Goal: Task Accomplishment & Management: Manage account settings

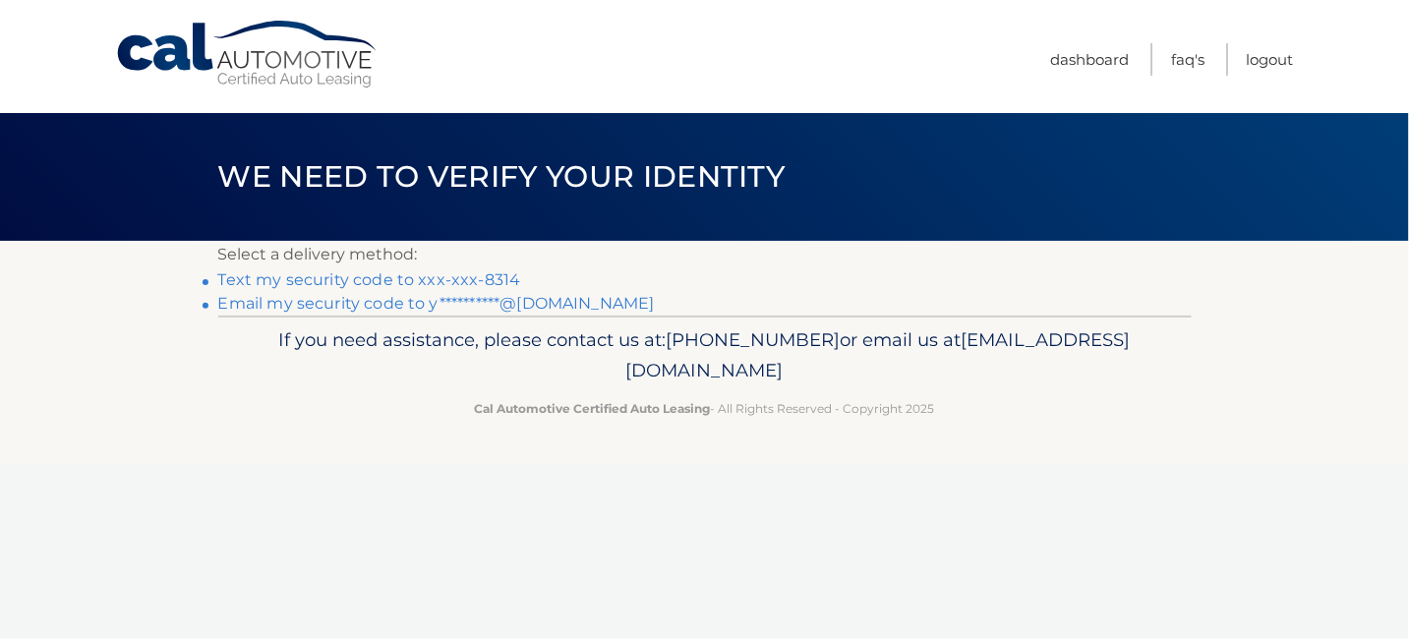
click at [354, 307] on link "**********" at bounding box center [436, 303] width 436 height 19
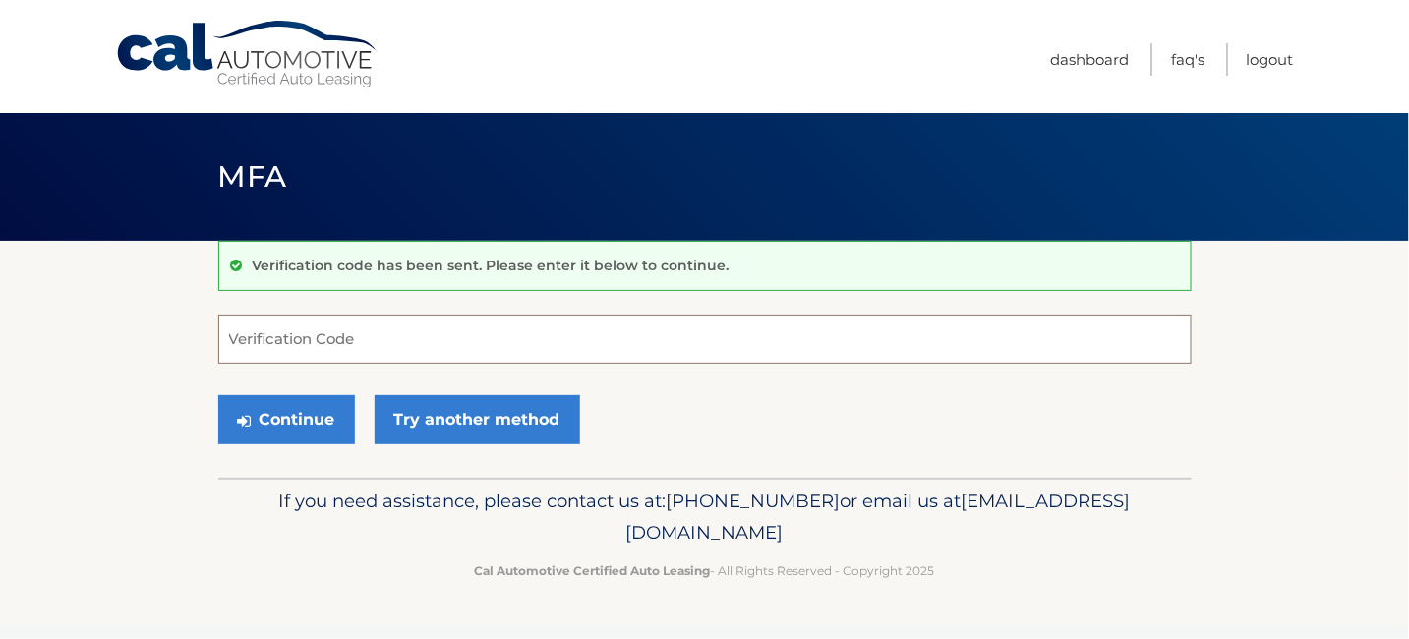
click at [329, 340] on input "Verification Code" at bounding box center [704, 339] width 973 height 49
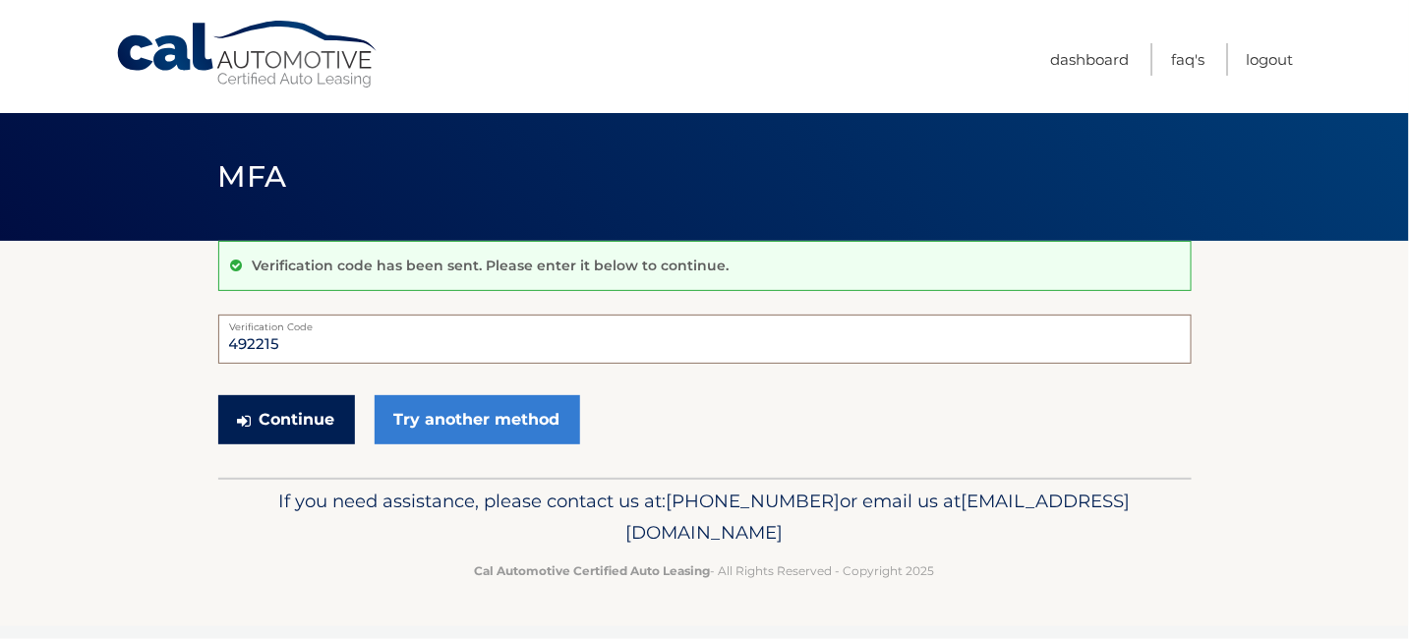
type input "492215"
click at [307, 413] on button "Continue" at bounding box center [286, 419] width 137 height 49
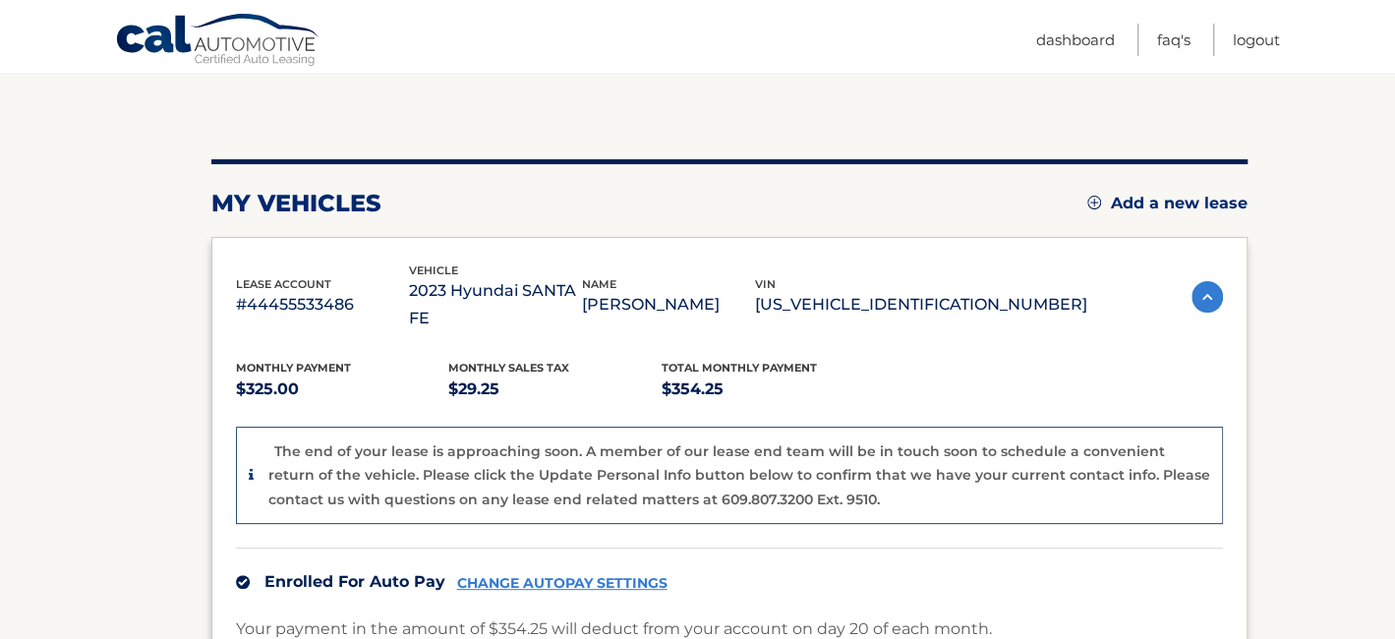
scroll to position [202, 0]
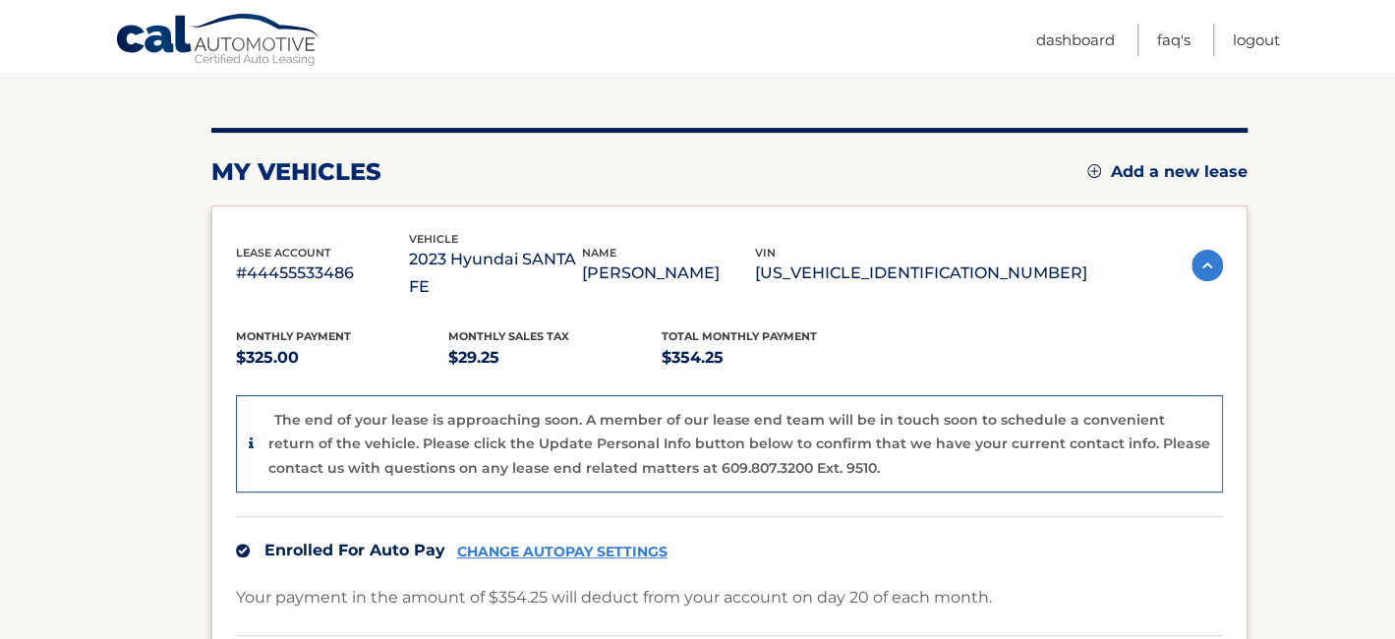
click at [1113, 167] on link "Add a new lease" at bounding box center [1167, 172] width 160 height 20
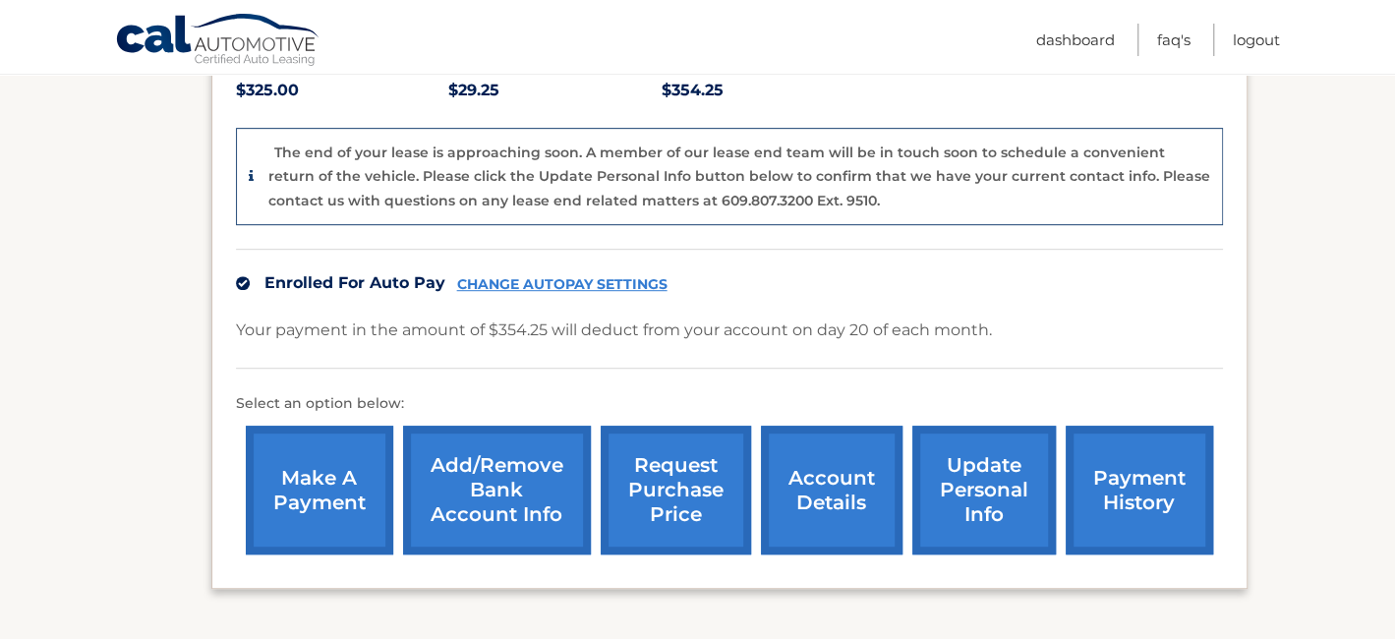
scroll to position [496, 0]
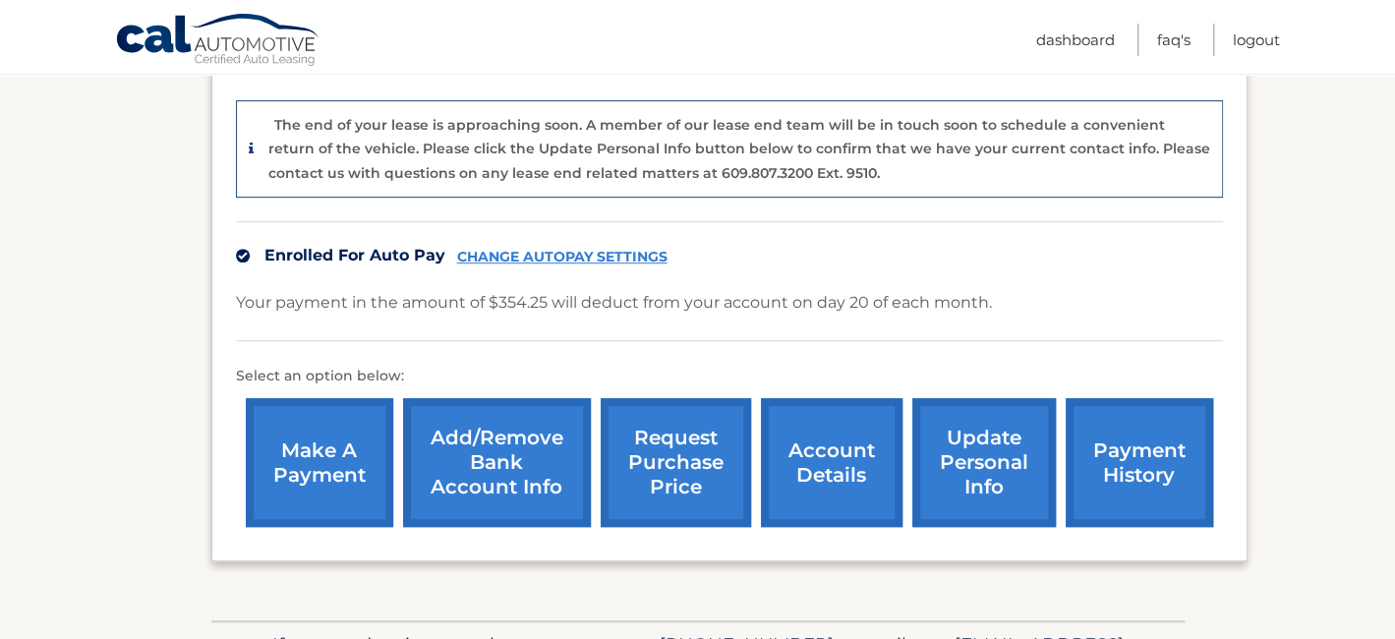
click at [1119, 421] on link "payment history" at bounding box center [1139, 462] width 147 height 129
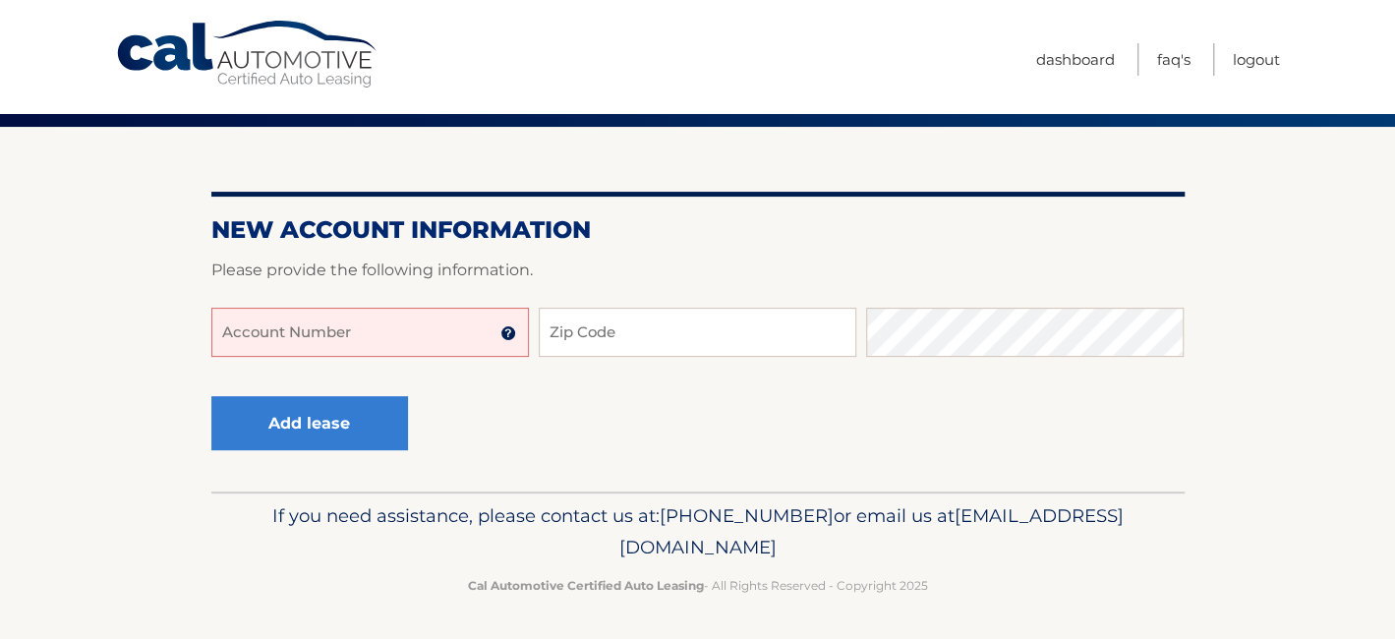
scroll to position [115, 0]
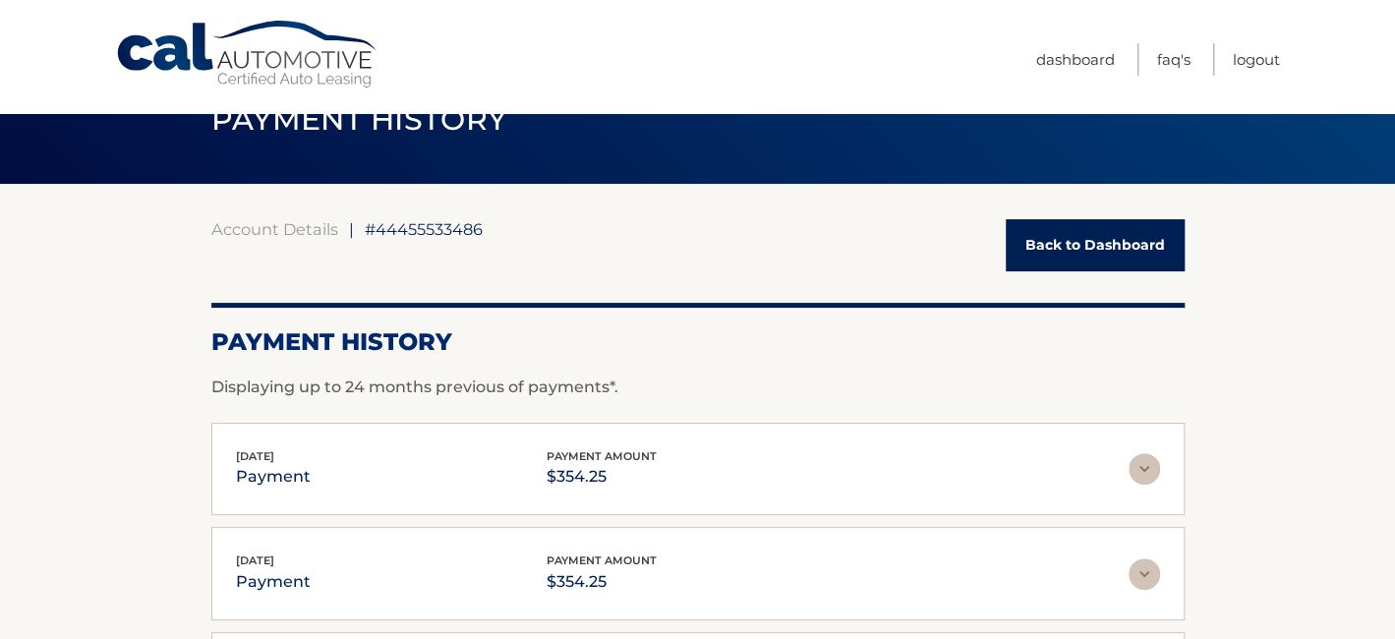
scroll to position [57, 0]
click at [1076, 230] on link "Back to Dashboard" at bounding box center [1095, 245] width 179 height 52
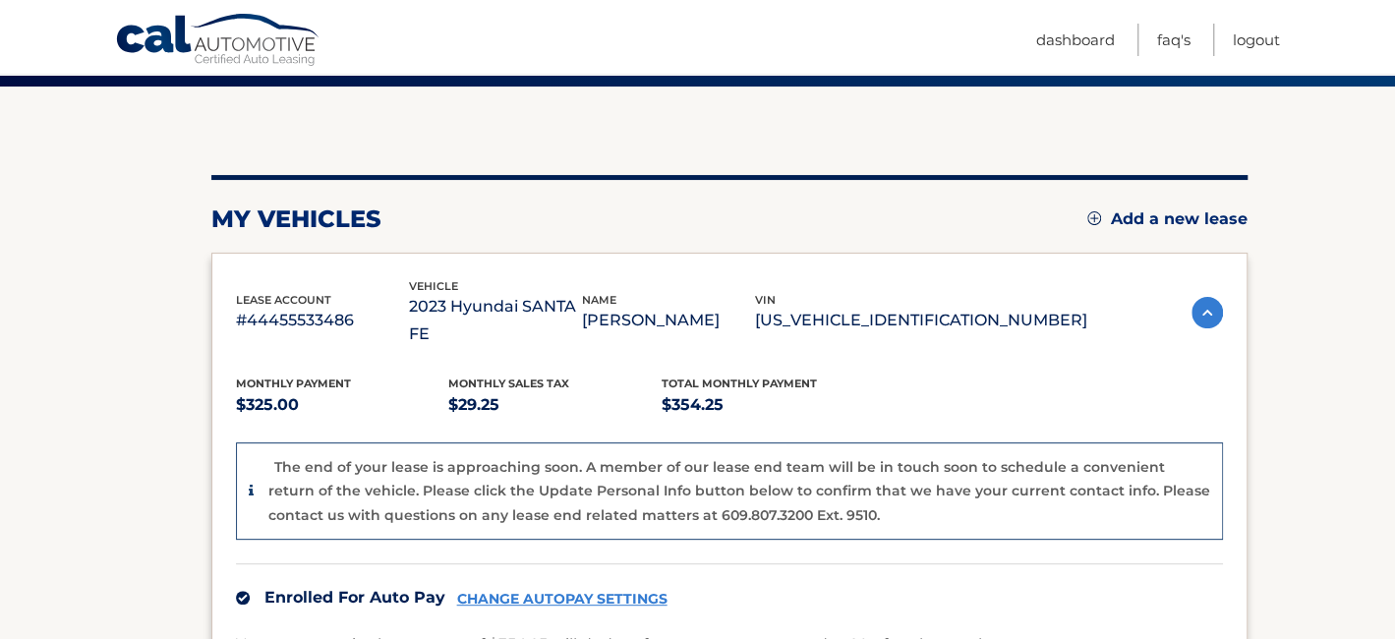
scroll to position [197, 0]
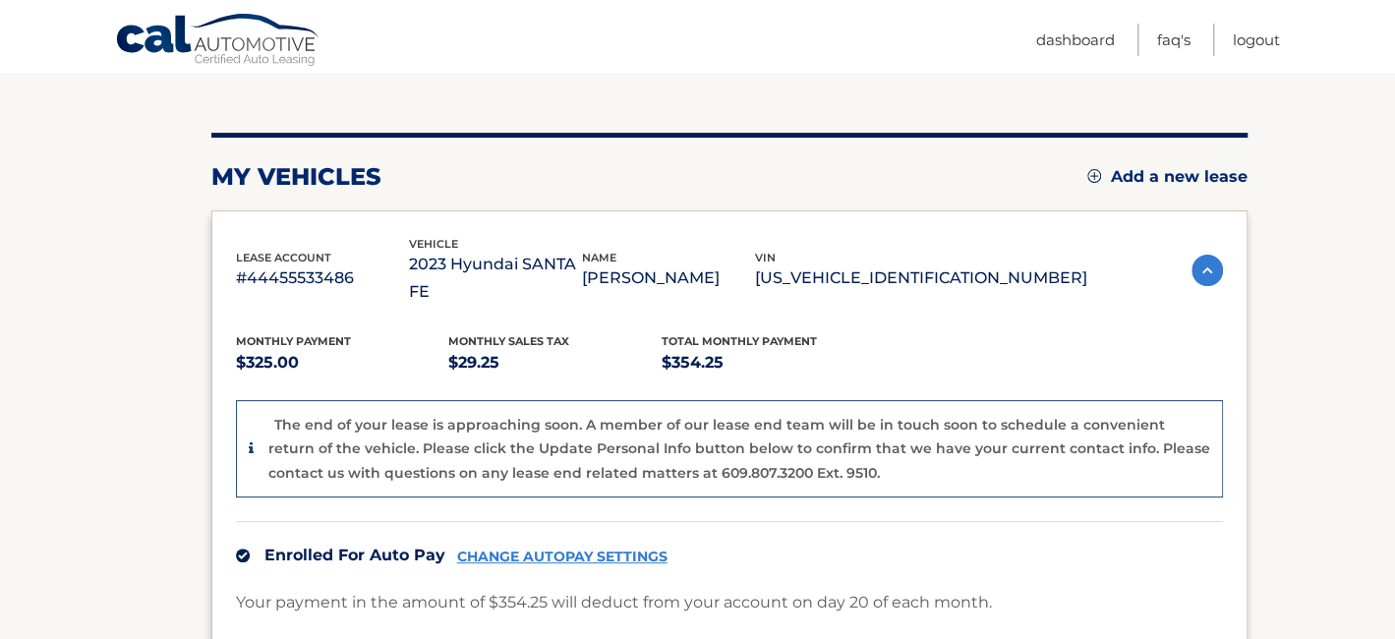
click at [1134, 181] on link "Add a new lease" at bounding box center [1167, 177] width 160 height 20
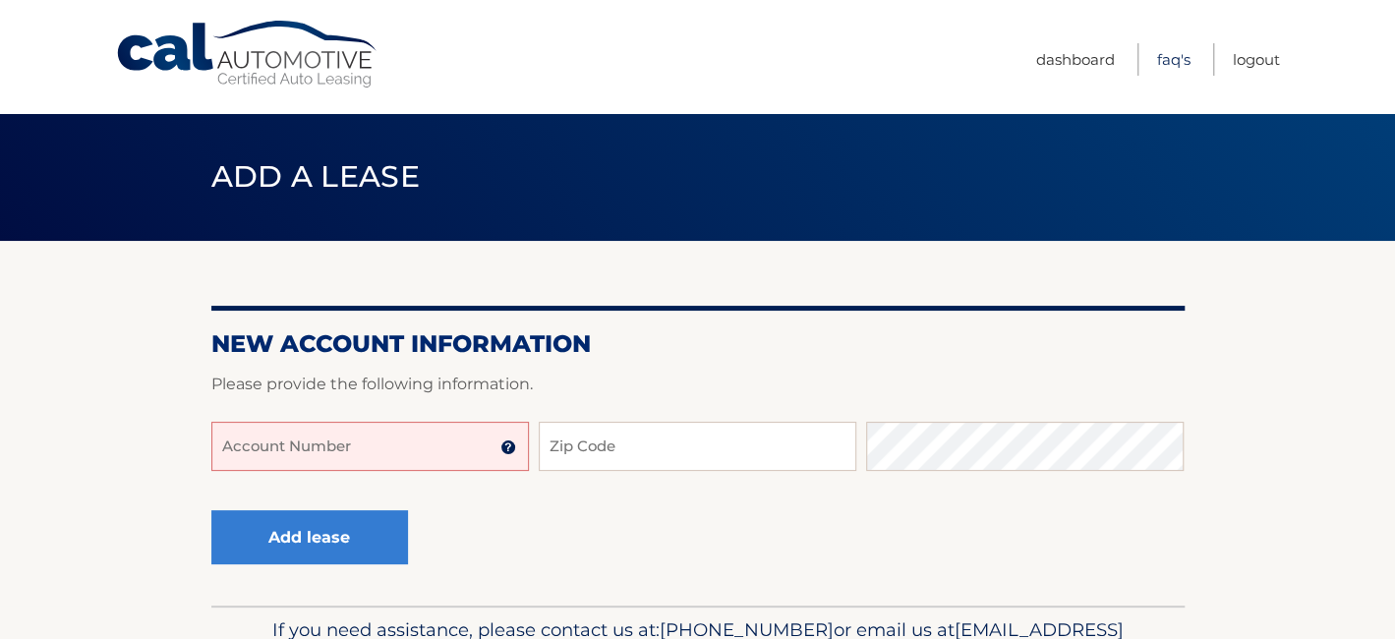
click at [1165, 57] on link "FAQ's" at bounding box center [1173, 59] width 33 height 32
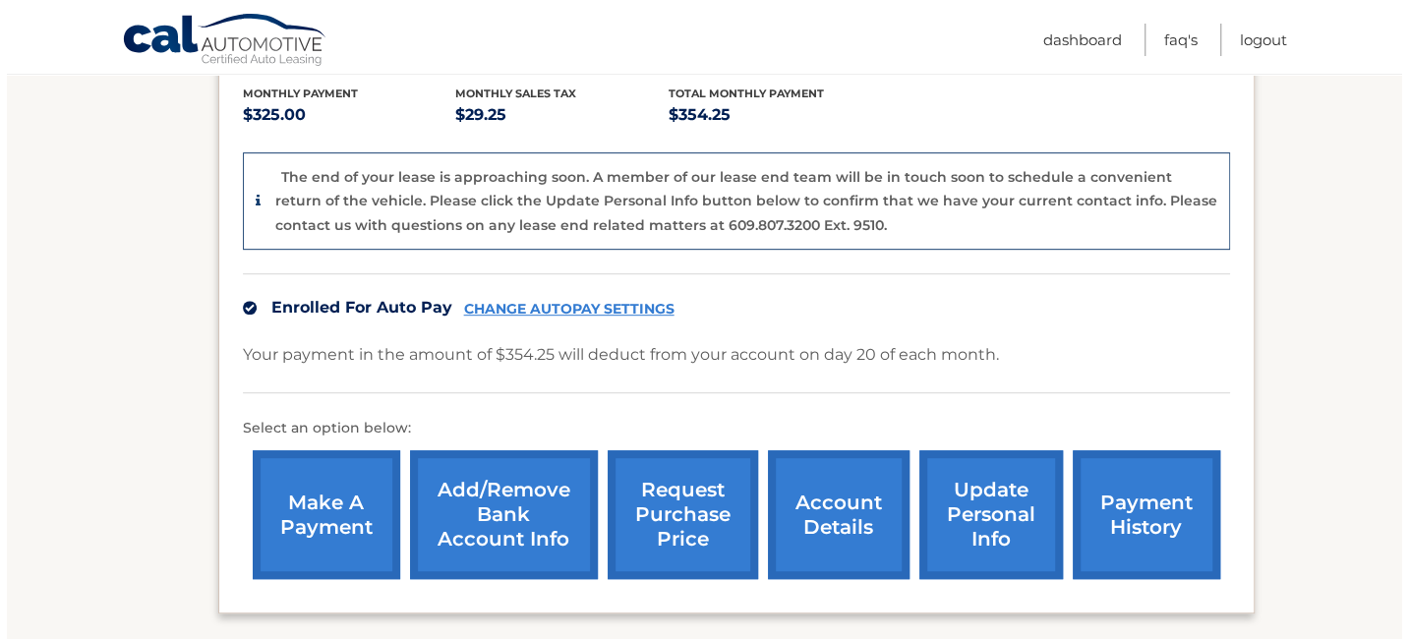
scroll to position [590, 0]
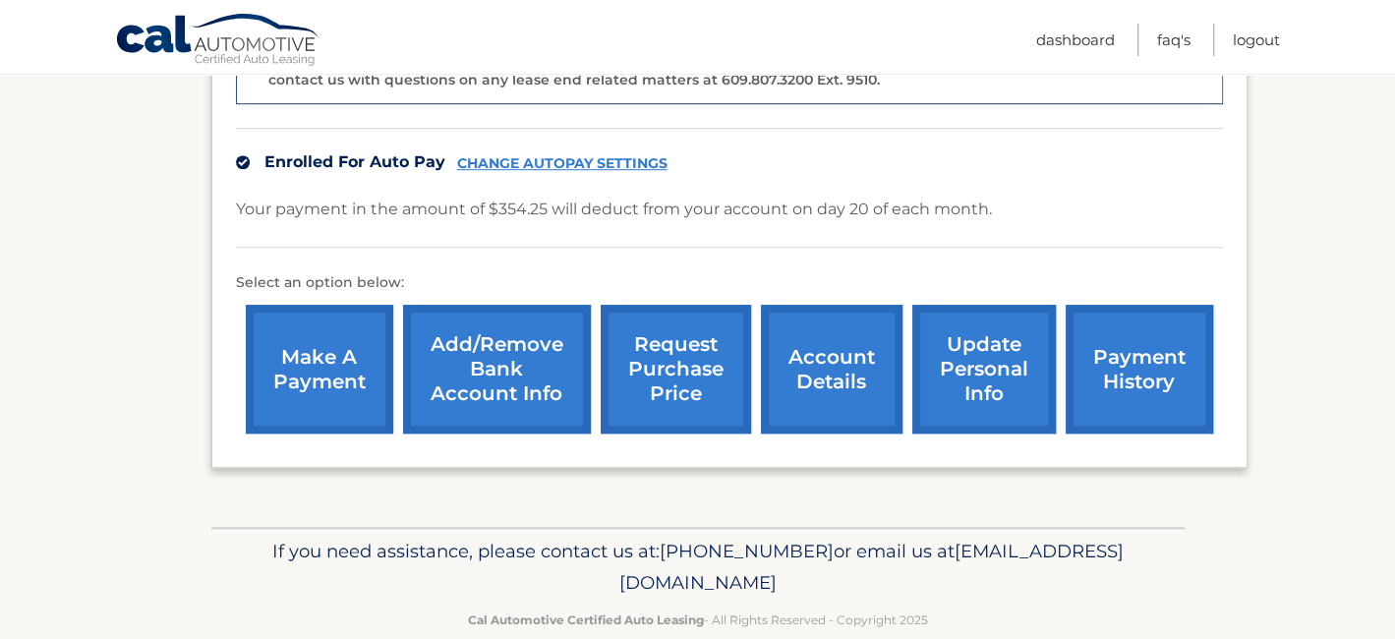
click at [692, 334] on link "request purchase price" at bounding box center [676, 369] width 150 height 129
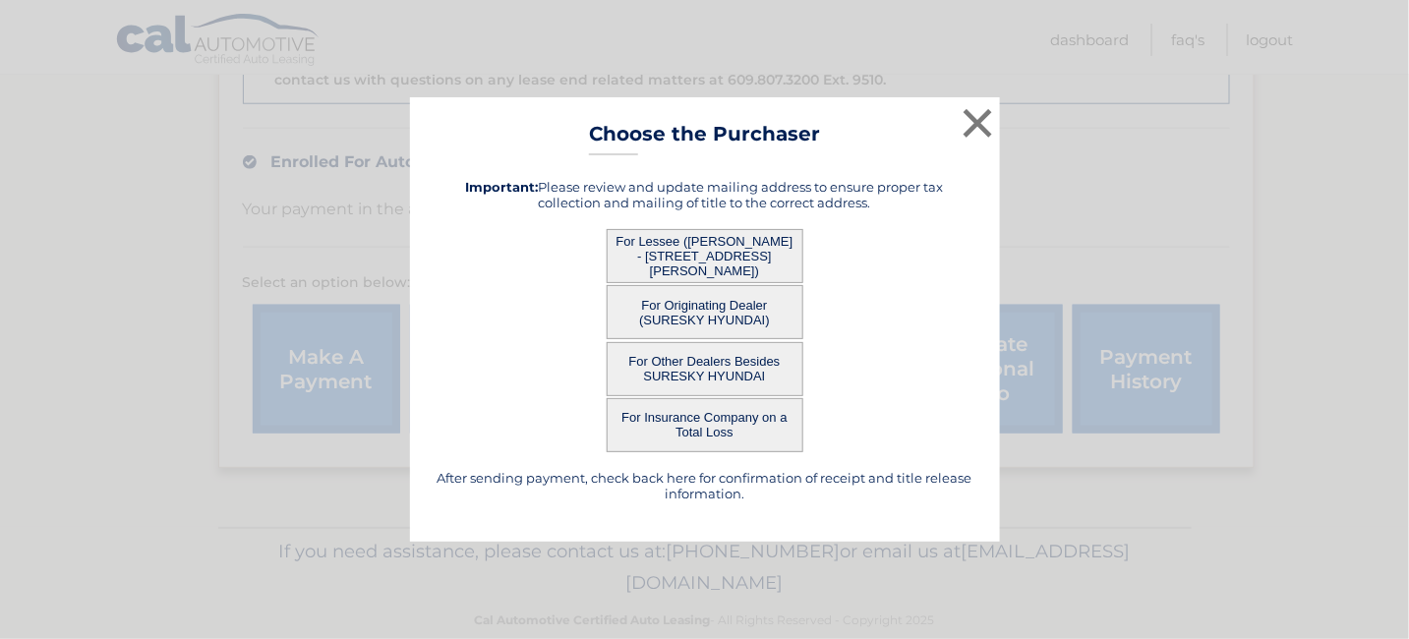
click at [721, 367] on button "For Other Dealers Besides SURESKY HYUNDAI" at bounding box center [705, 369] width 197 height 54
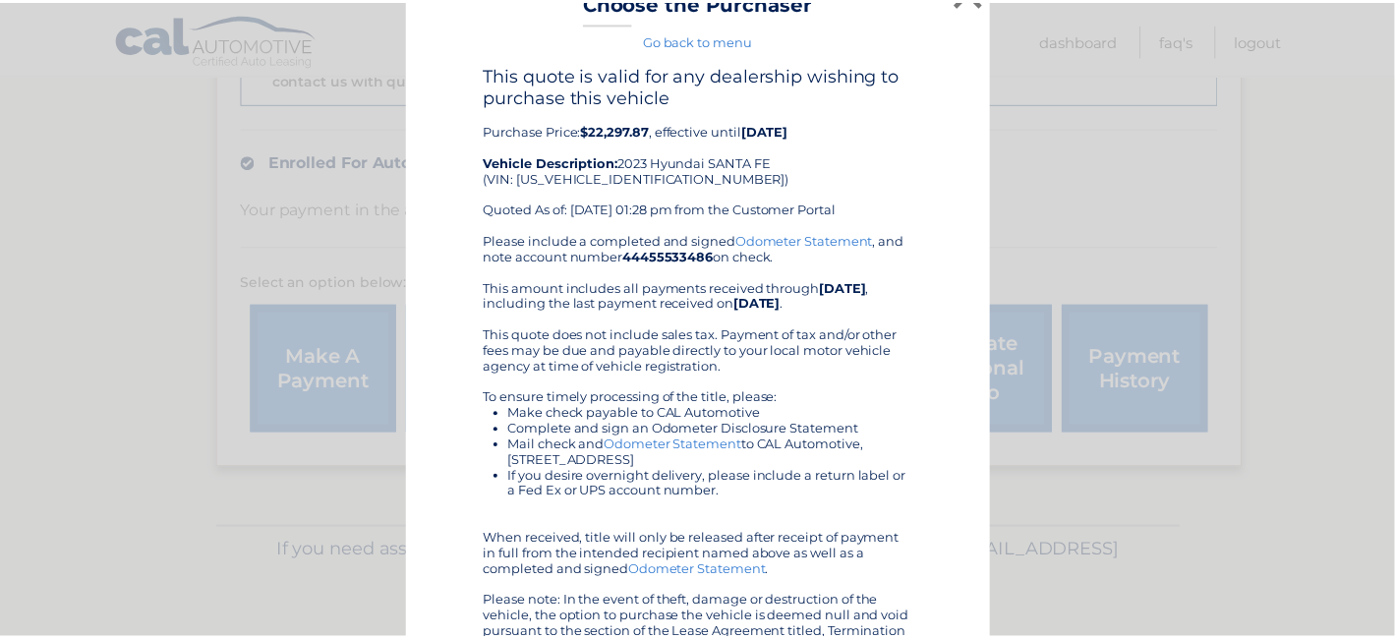
scroll to position [0, 0]
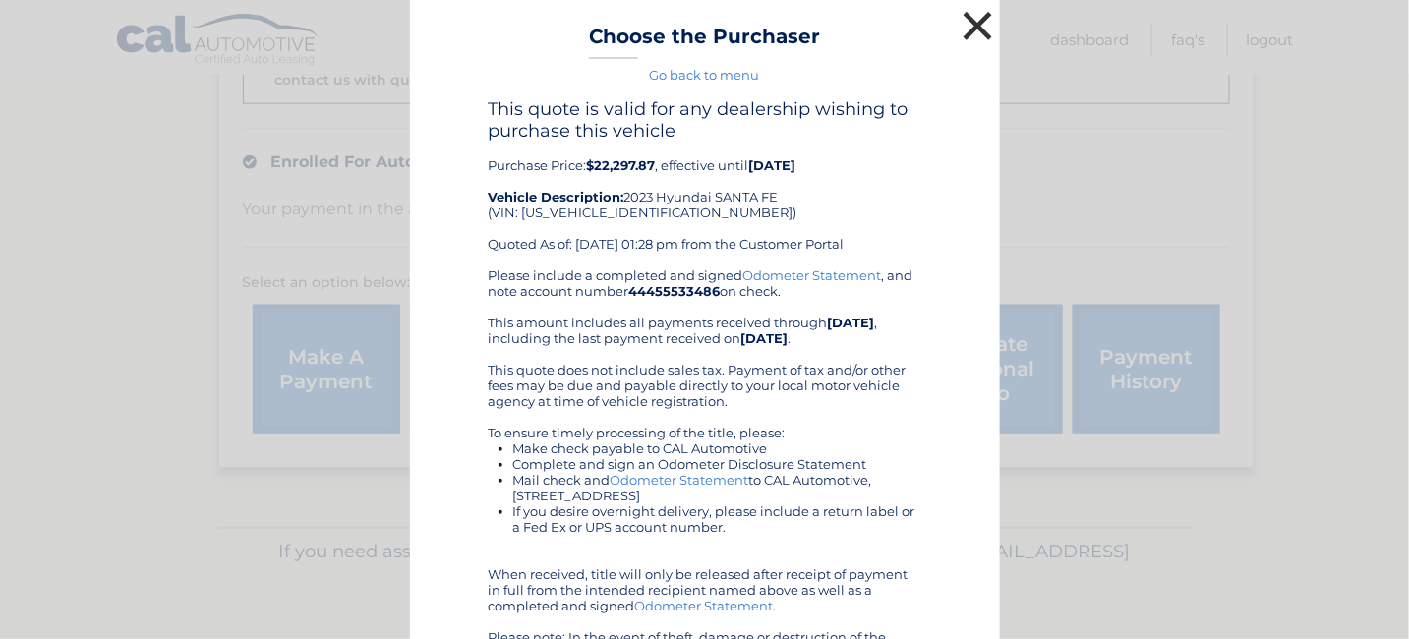
click at [961, 16] on button "×" at bounding box center [978, 25] width 39 height 39
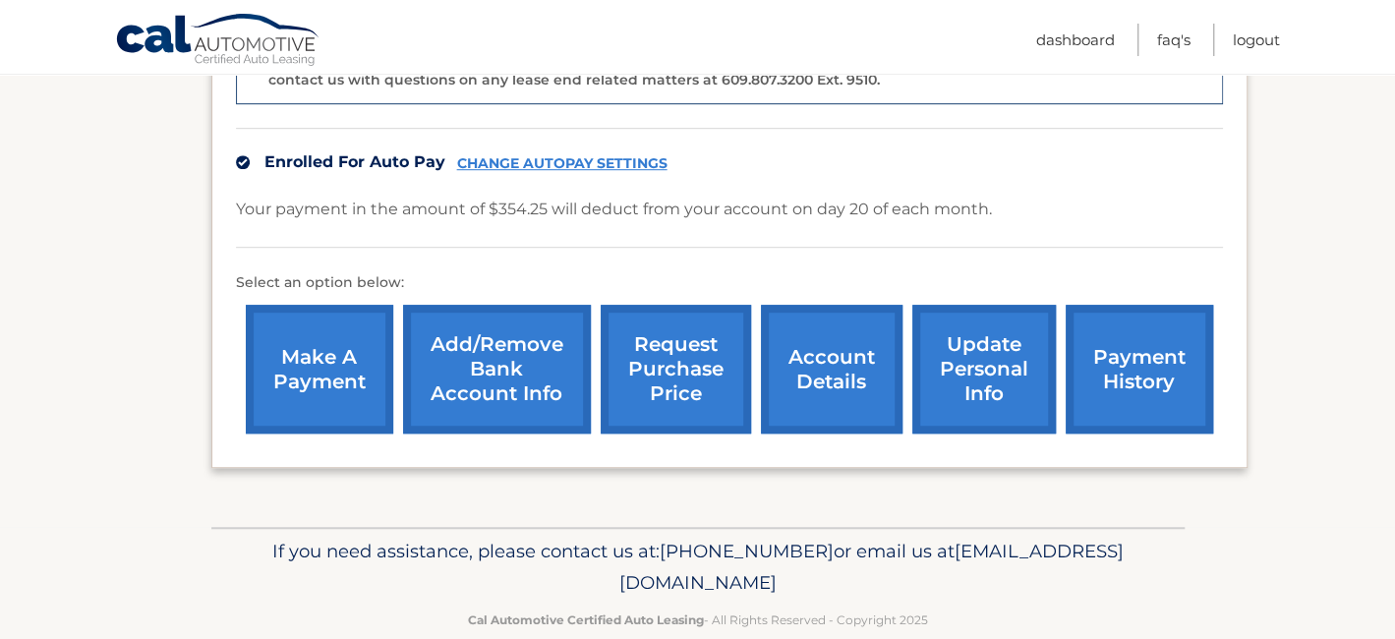
click at [812, 322] on link "account details" at bounding box center [832, 369] width 142 height 129
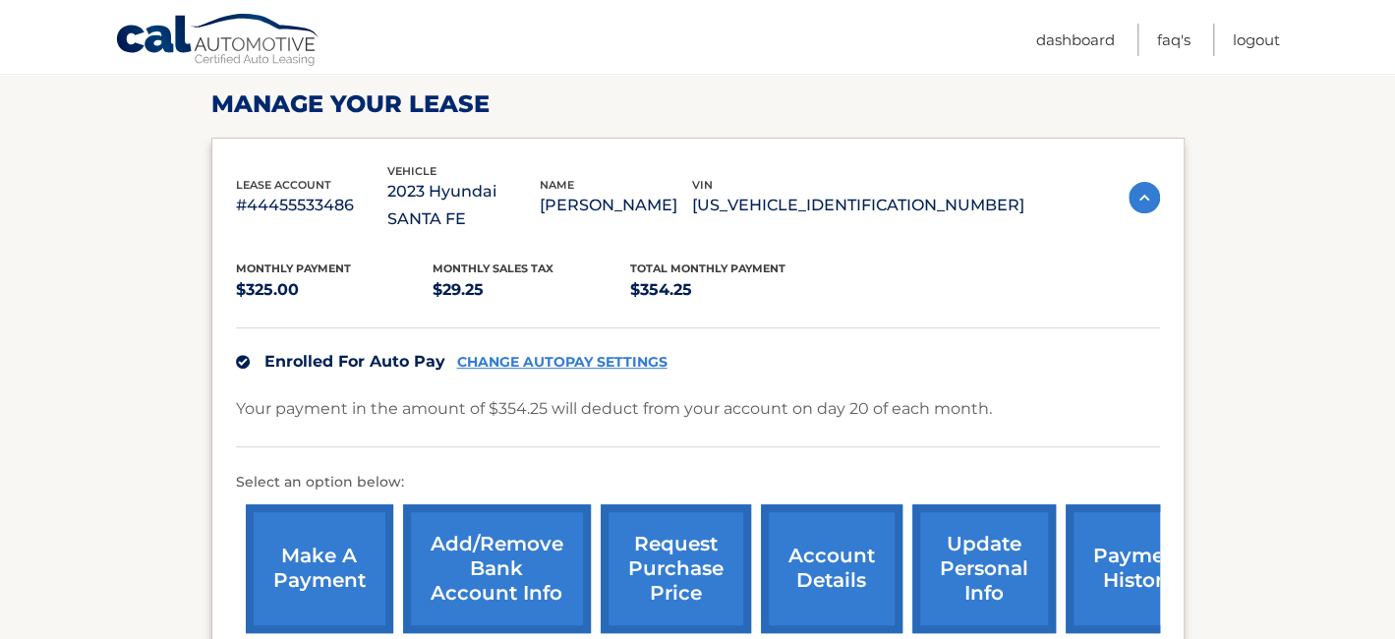
scroll to position [393, 0]
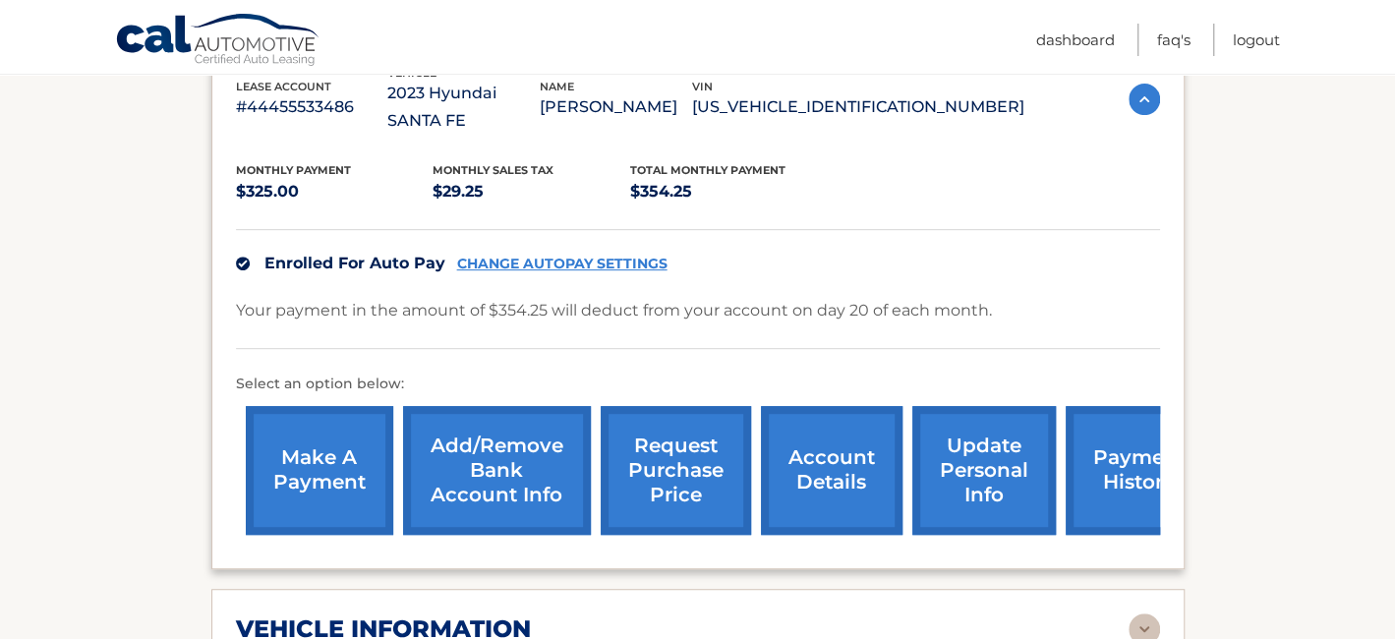
click at [952, 422] on link "update personal info" at bounding box center [984, 470] width 144 height 129
click at [667, 437] on link "request purchase price" at bounding box center [676, 470] width 150 height 129
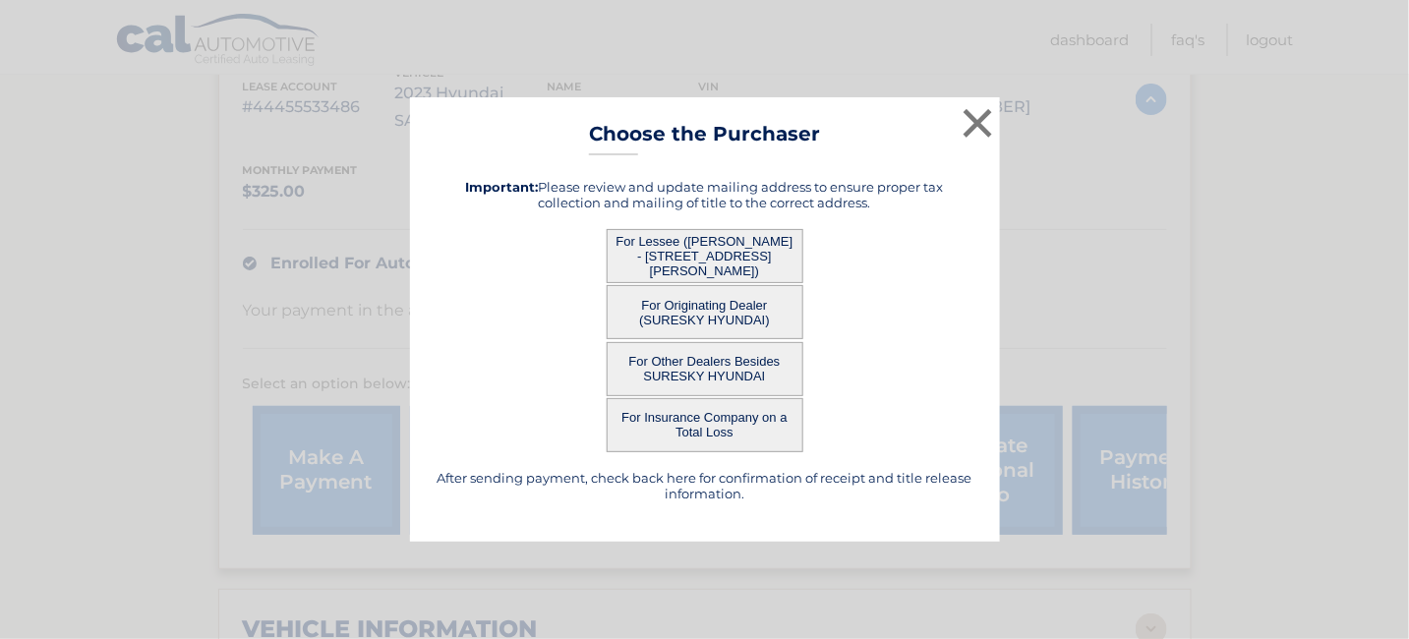
click at [686, 308] on button "For Originating Dealer (SURESKY HYUNDAI)" at bounding box center [705, 312] width 197 height 54
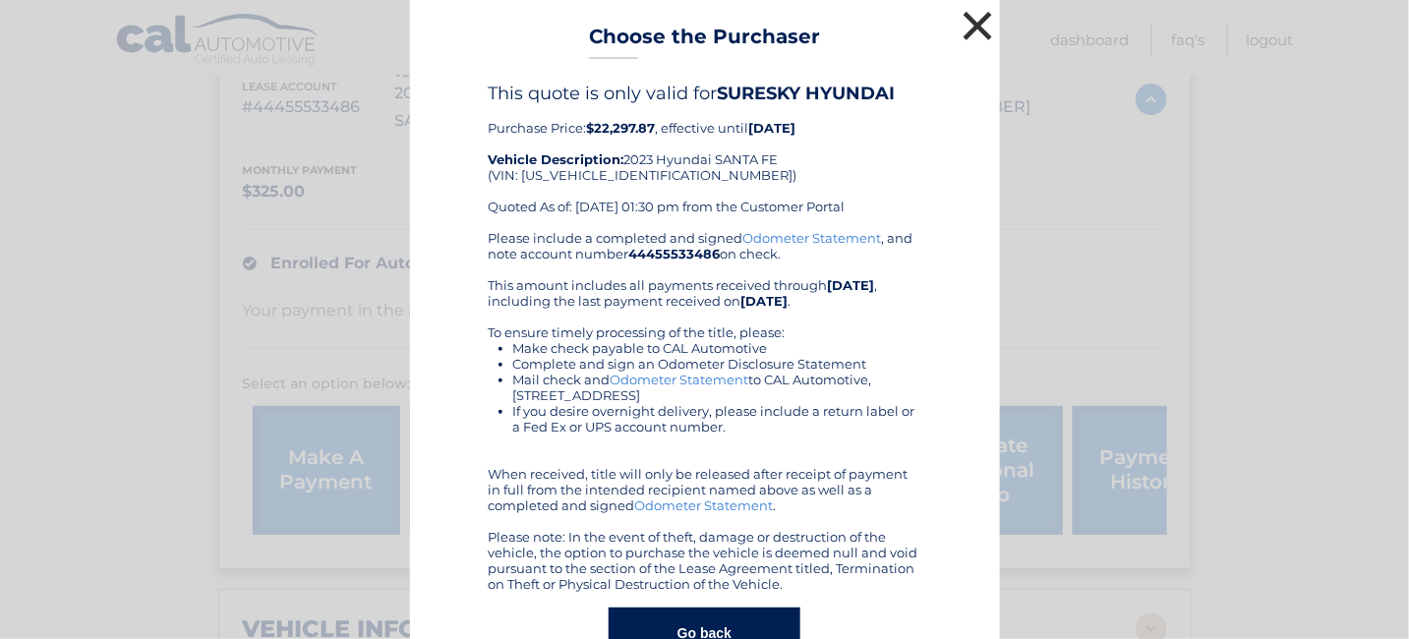
click at [959, 26] on button "×" at bounding box center [978, 25] width 39 height 39
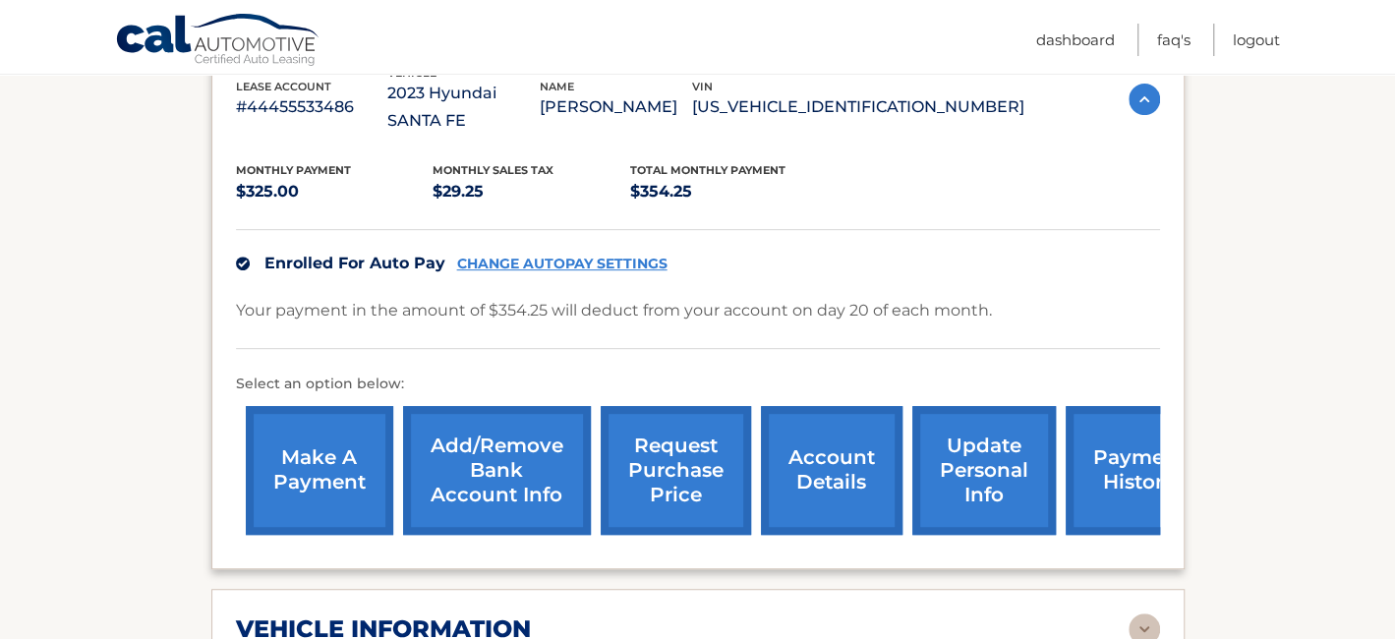
click at [971, 430] on link "update personal info" at bounding box center [984, 470] width 144 height 129
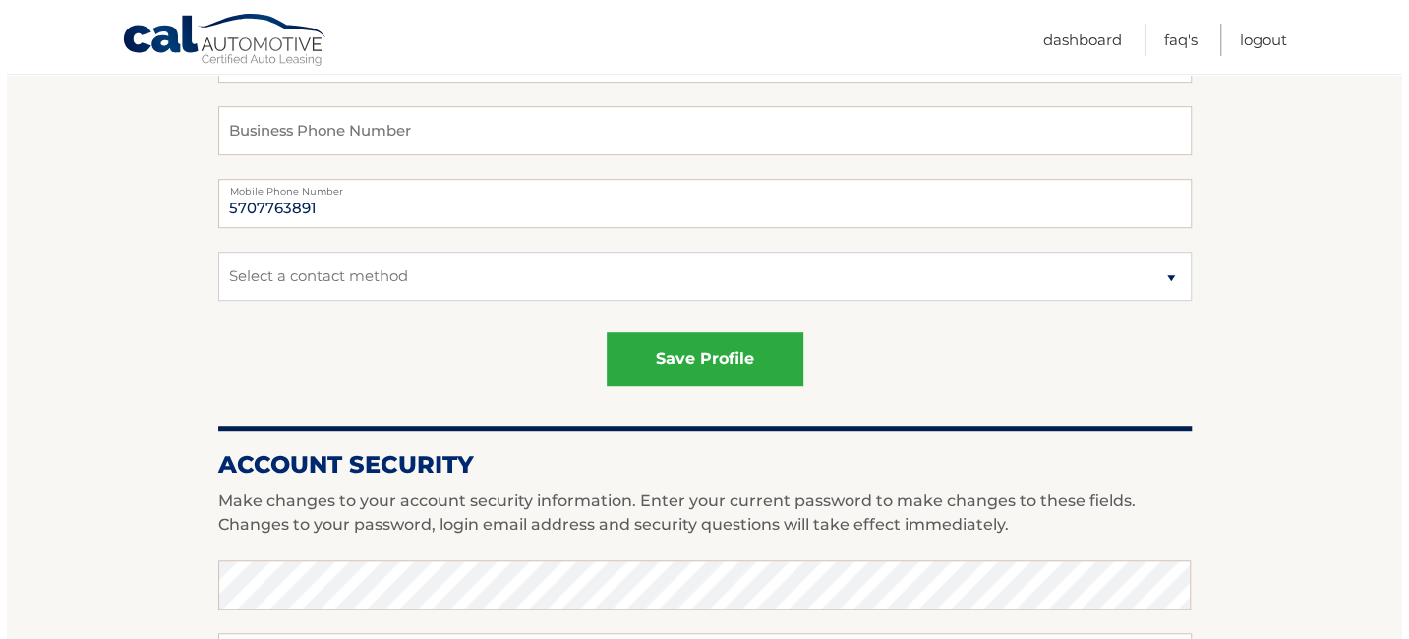
scroll to position [492, 0]
drag, startPoint x: 325, startPoint y: 202, endPoint x: 209, endPoint y: 218, distance: 117.2
click at [209, 218] on section "Account Overview | Edit Profile account information [STREET_ADDRESS] Address St…" at bounding box center [697, 507] width 1395 height 1517
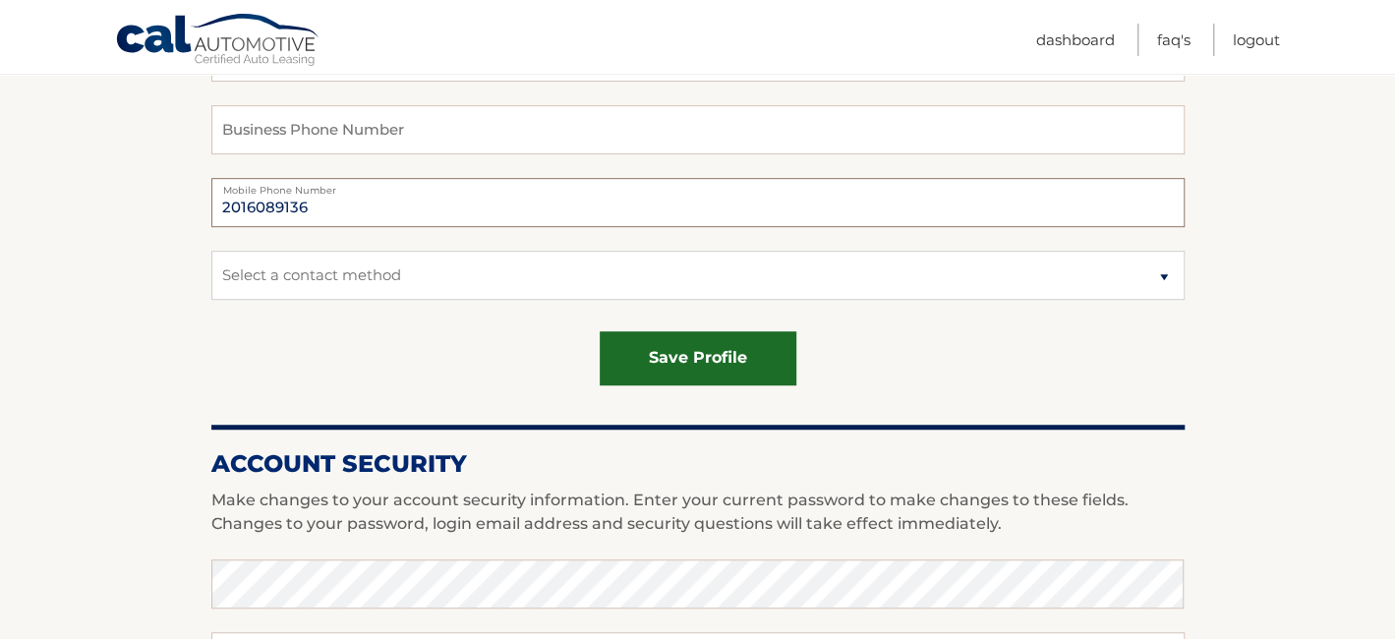
type input "2016089136"
click at [699, 361] on button "save profile" at bounding box center [698, 358] width 197 height 54
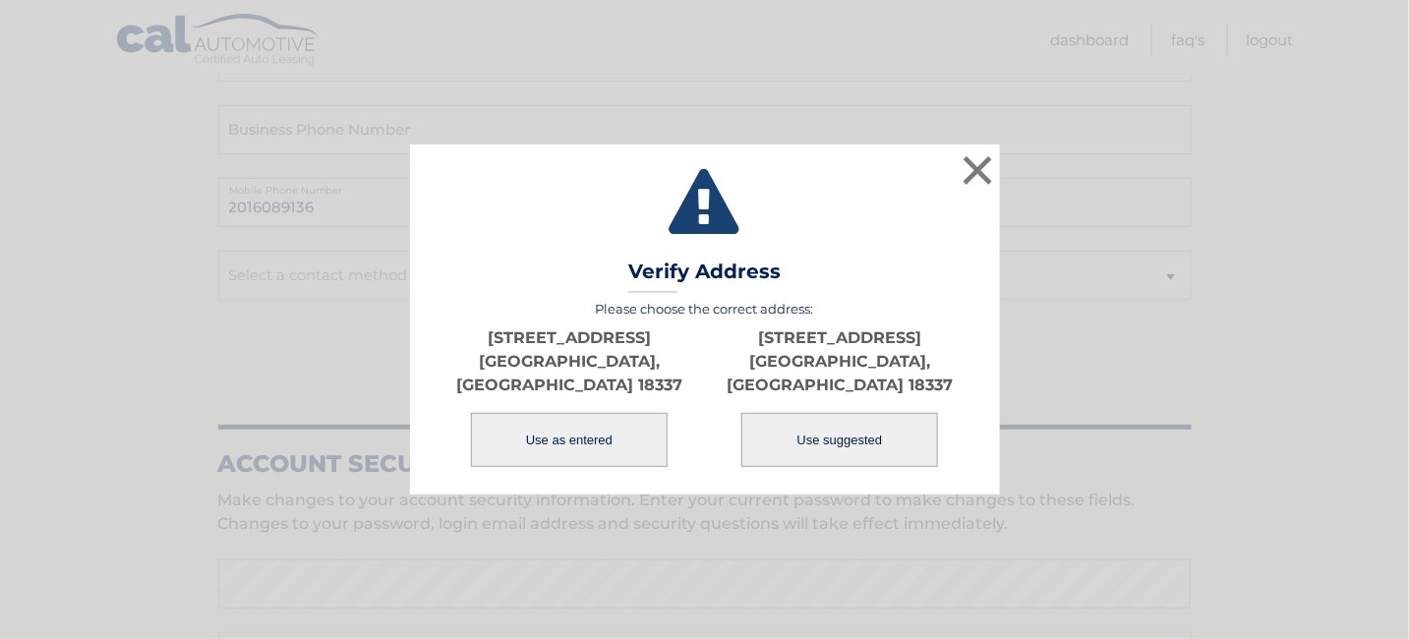
click at [858, 430] on button "Use suggested" at bounding box center [839, 440] width 197 height 54
type input "[STREET_ADDRESS]"
type input "MILFORD"
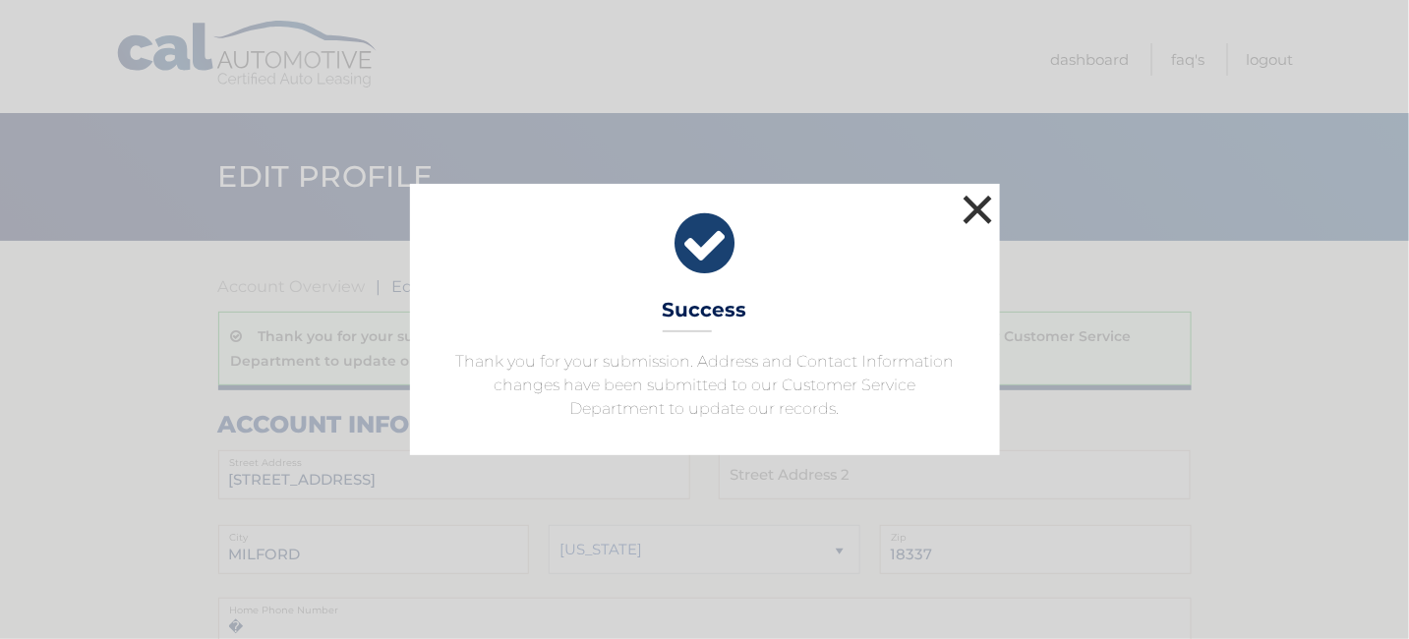
click at [991, 192] on button "×" at bounding box center [978, 209] width 39 height 39
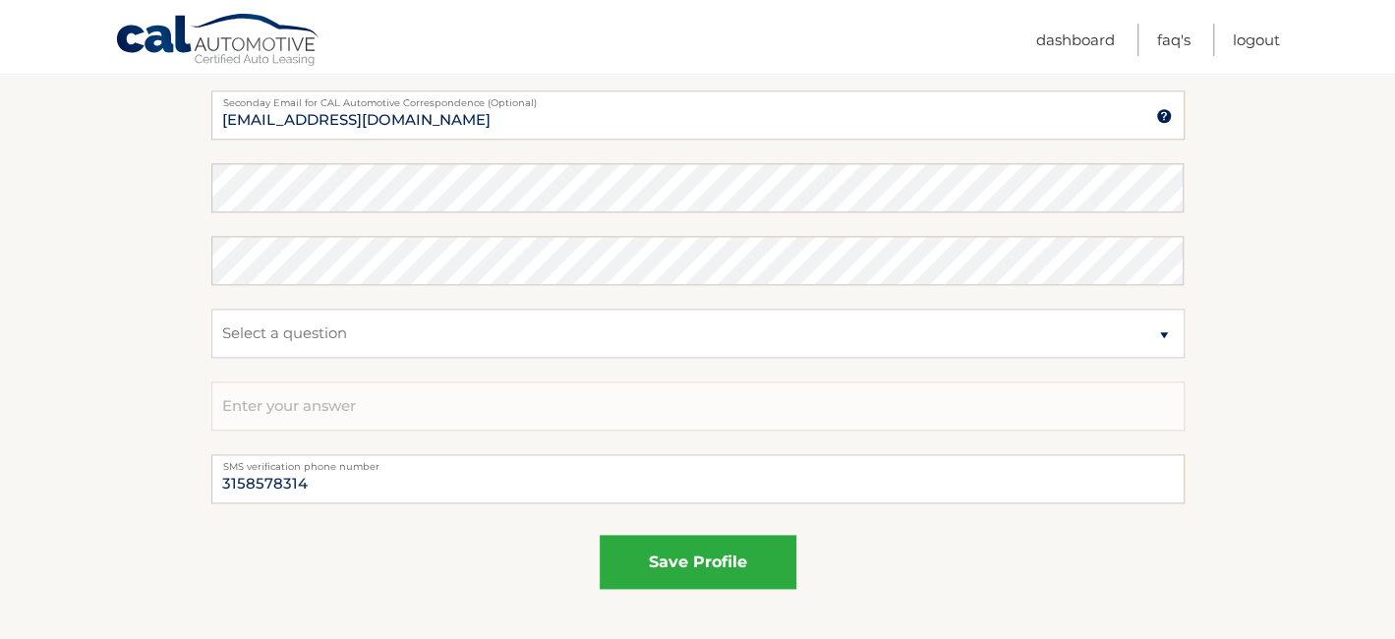
scroll to position [1278, 0]
